Goal: Information Seeking & Learning: Learn about a topic

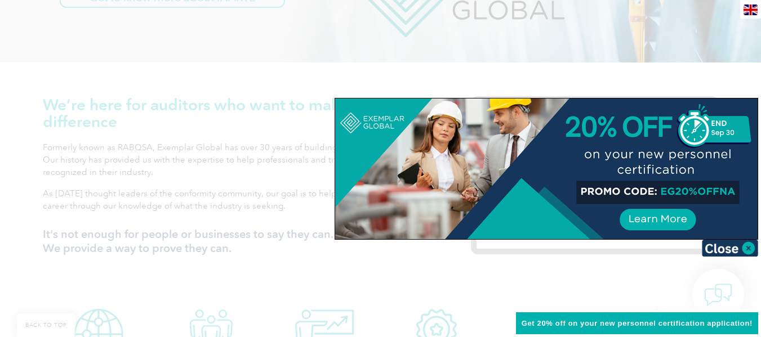
scroll to position [337, 0]
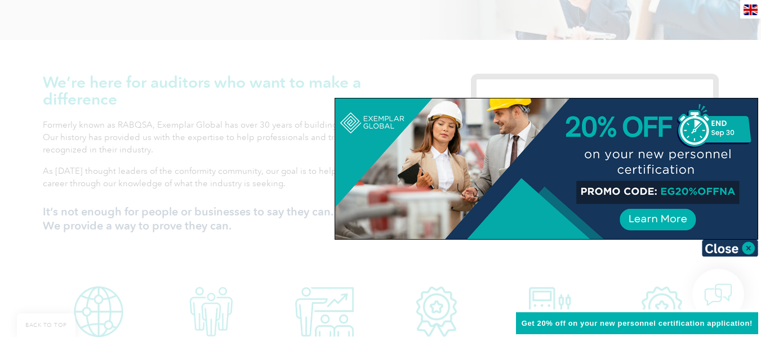
click at [594, 251] on div at bounding box center [380, 168] width 761 height 337
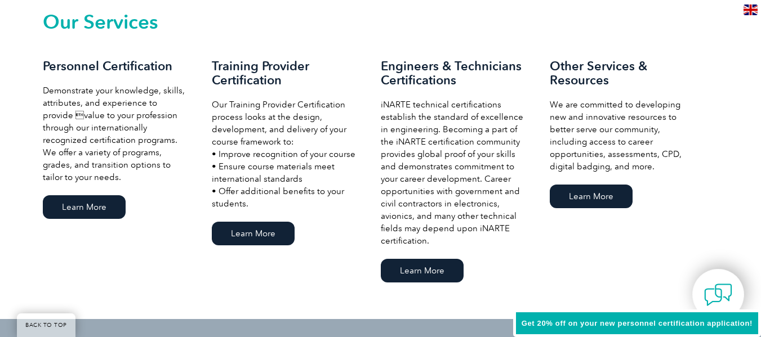
scroll to position [803, 0]
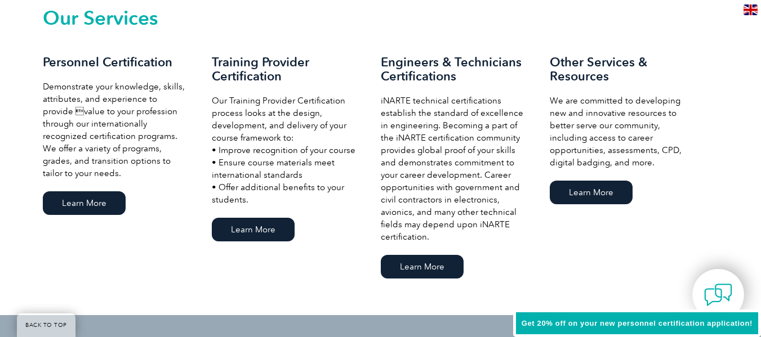
click at [77, 189] on div "Personnel Certification Demonstrate your knowledge, skills, attributes, and exp…" at bounding box center [127, 136] width 169 height 163
click at [78, 204] on link "Learn More" at bounding box center [84, 204] width 83 height 24
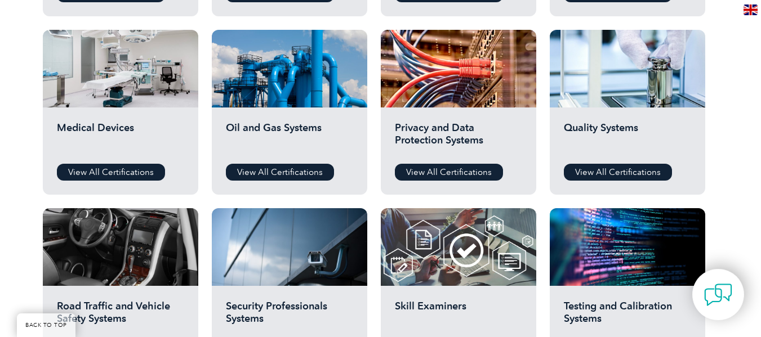
scroll to position [758, 0]
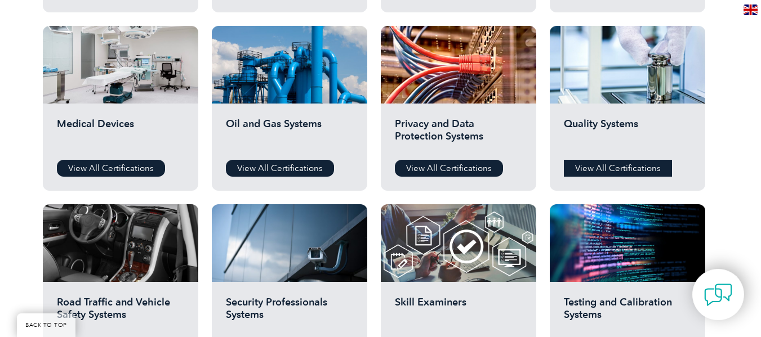
click at [610, 172] on link "View All Certifications" at bounding box center [618, 168] width 108 height 17
click at [601, 168] on link "View All Certifications" at bounding box center [618, 168] width 108 height 17
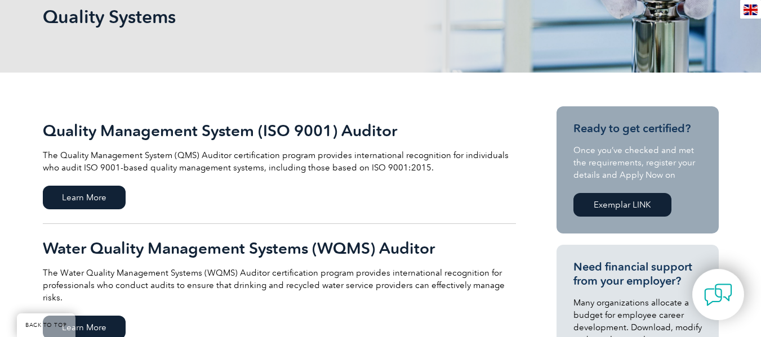
scroll to position [188, 0]
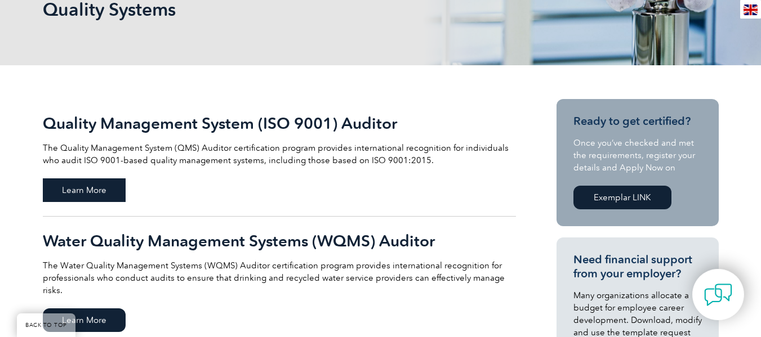
click at [94, 188] on span "Learn More" at bounding box center [84, 191] width 83 height 24
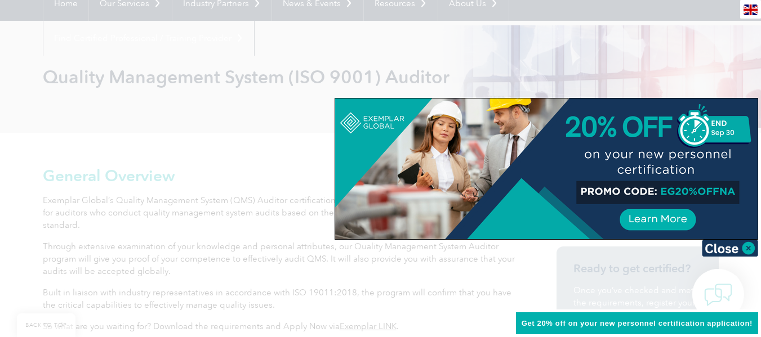
scroll to position [158, 0]
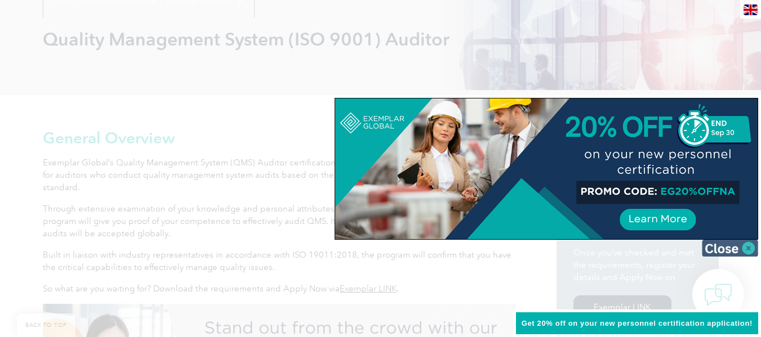
click at [748, 248] on img at bounding box center [730, 248] width 56 height 17
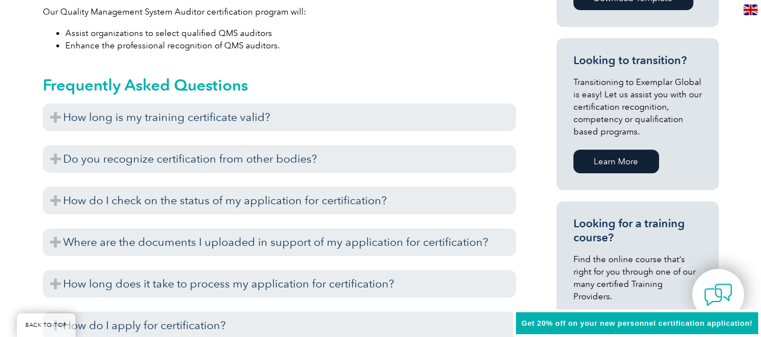
scroll to position [661, 0]
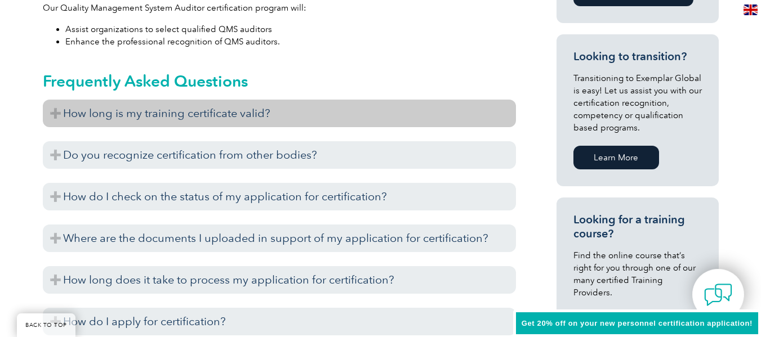
click at [475, 110] on h3 "How long is my training certificate valid?" at bounding box center [279, 114] width 473 height 28
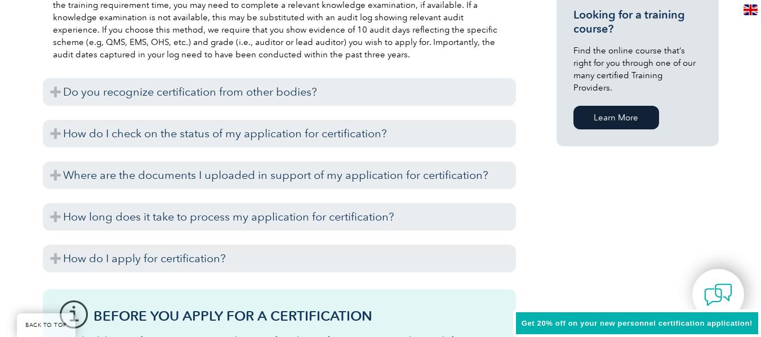
scroll to position [871, 0]
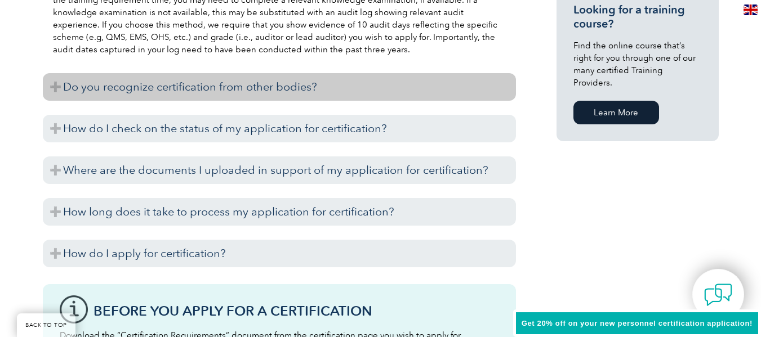
click at [481, 90] on h3 "Do you recognize certification from other bodies?" at bounding box center [279, 87] width 473 height 28
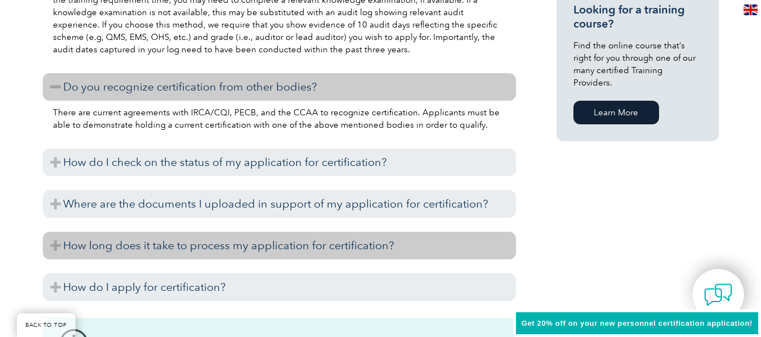
click at [435, 242] on h3 "How long does it take to process my application for certification?" at bounding box center [279, 246] width 473 height 28
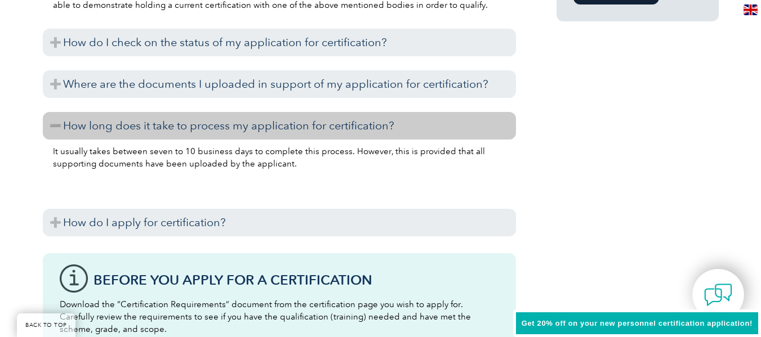
scroll to position [1043, 0]
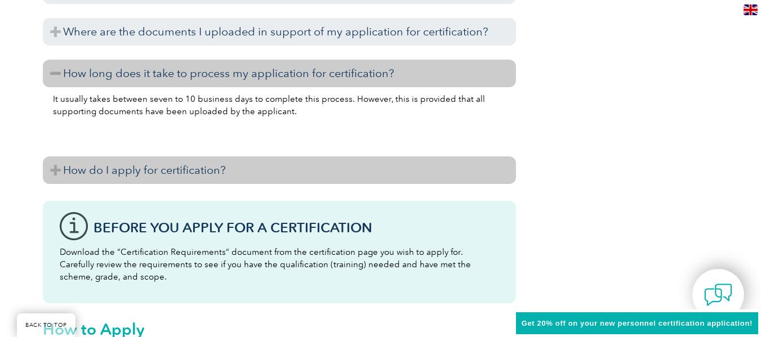
click at [362, 172] on h3 "How do I apply for certification?" at bounding box center [279, 171] width 473 height 28
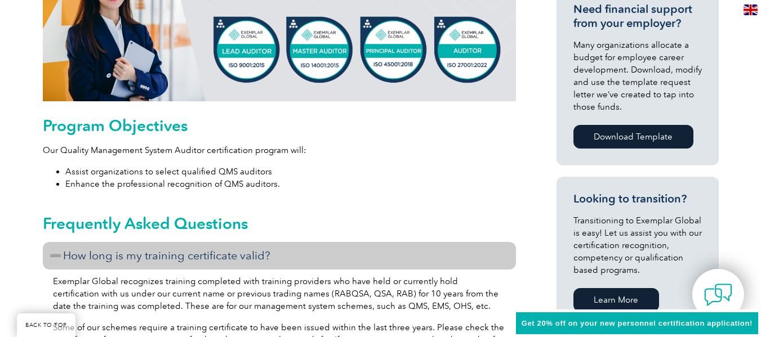
scroll to position [526, 0]
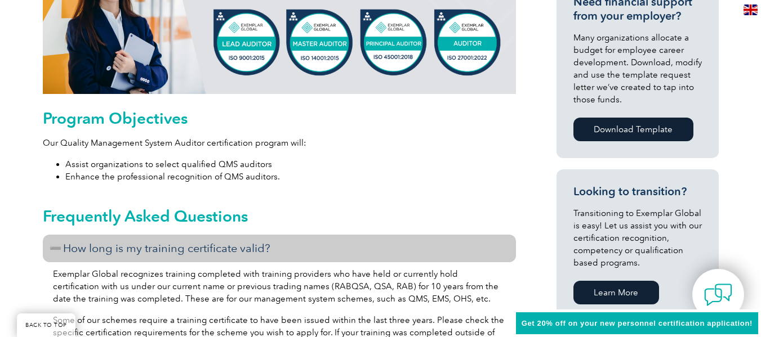
click at [606, 297] on link "Learn More" at bounding box center [616, 293] width 86 height 24
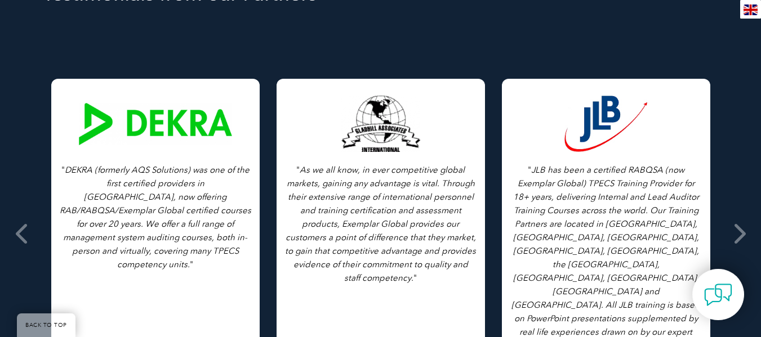
scroll to position [811, 0]
